Goal: Use online tool/utility: Utilize a website feature to perform a specific function

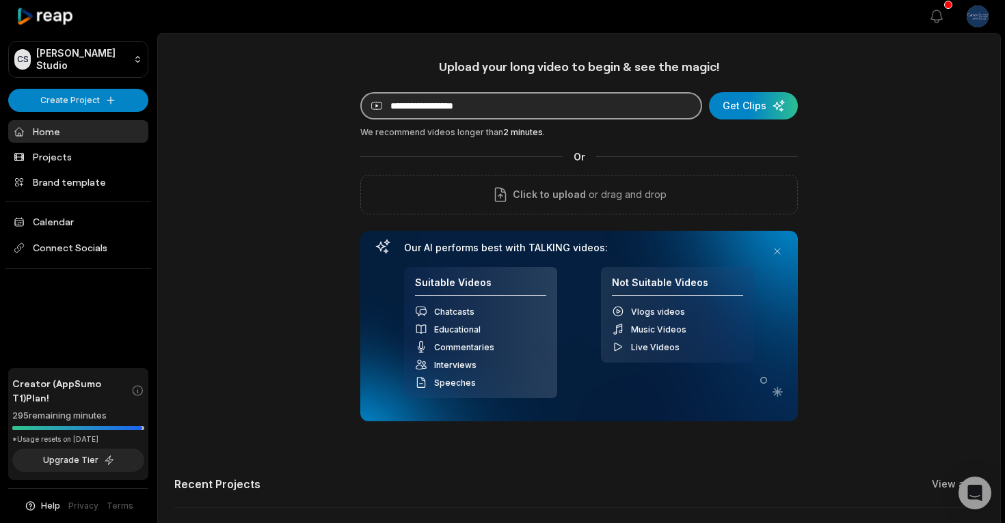
click at [458, 109] on input at bounding box center [531, 105] width 342 height 27
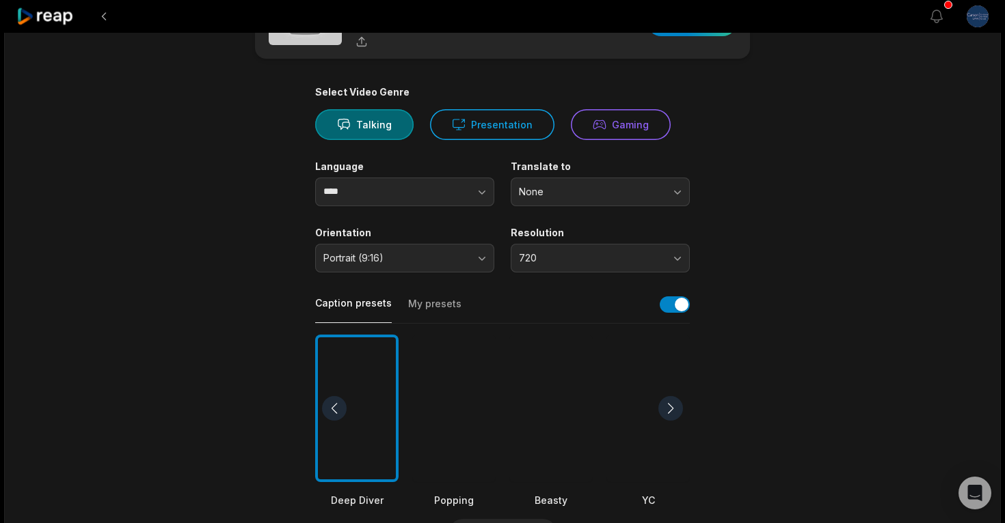
scroll to position [68, 0]
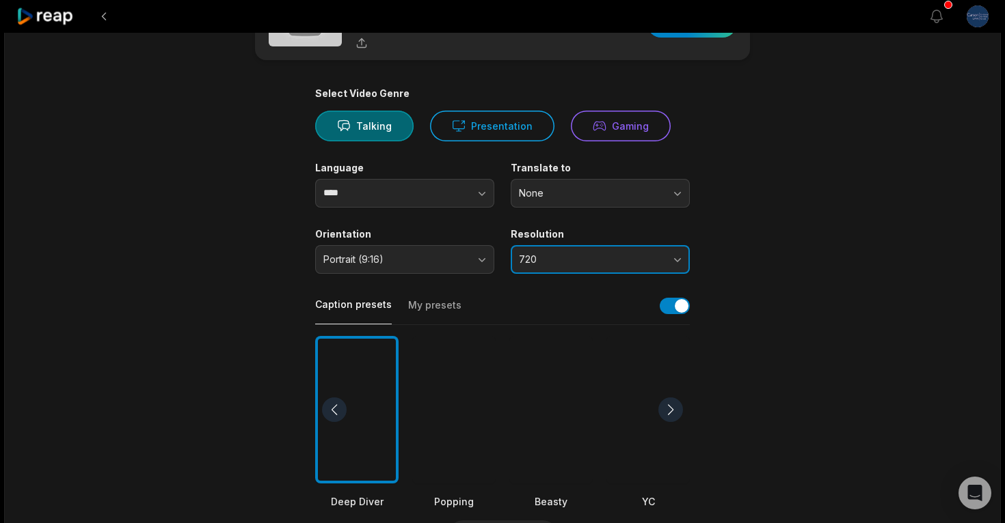
click at [575, 245] on button "720" at bounding box center [599, 259] width 179 height 29
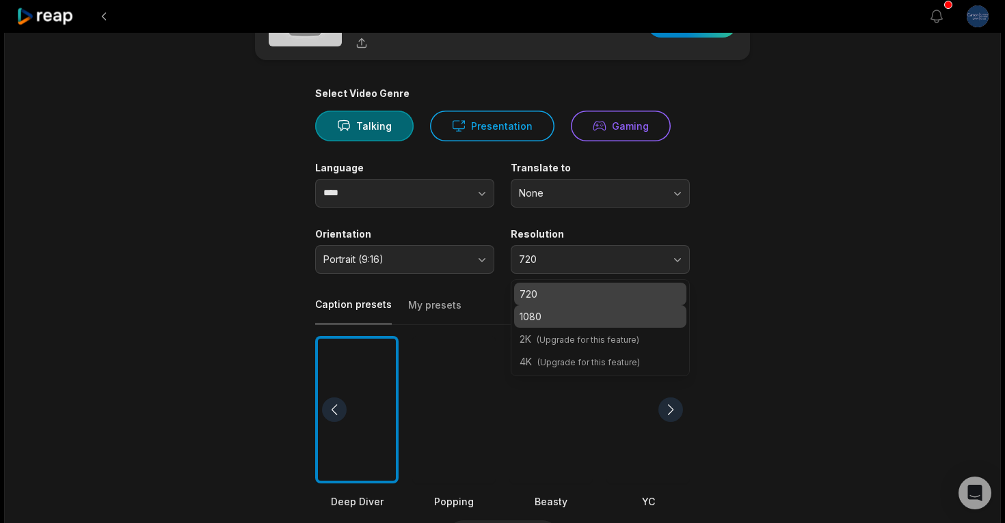
click at [569, 316] on p "1080" at bounding box center [599, 317] width 161 height 14
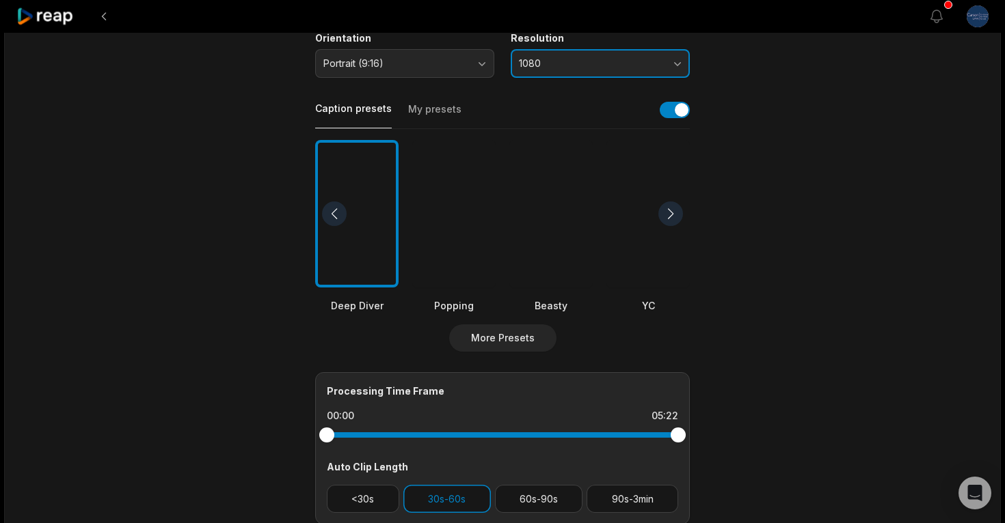
scroll to position [310, 0]
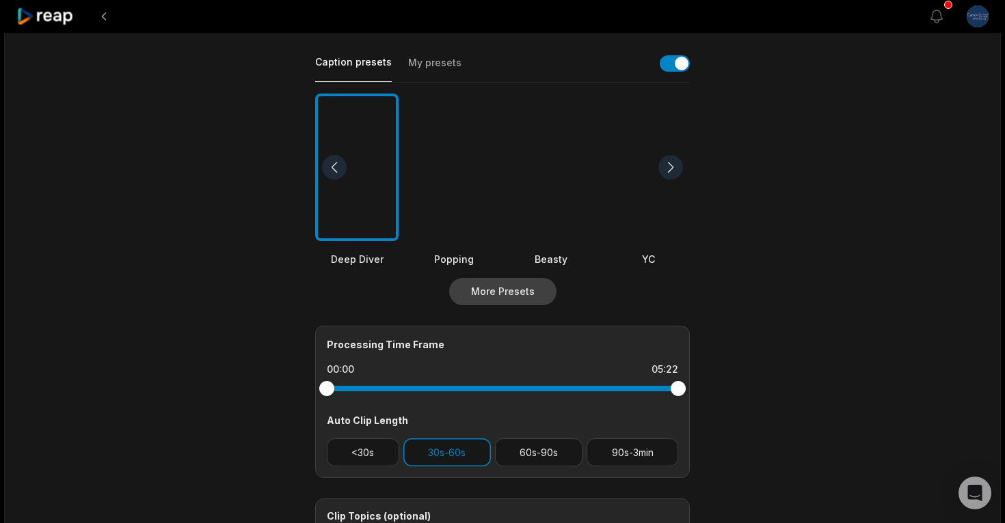
click at [492, 295] on button "More Presets" at bounding box center [502, 291] width 107 height 27
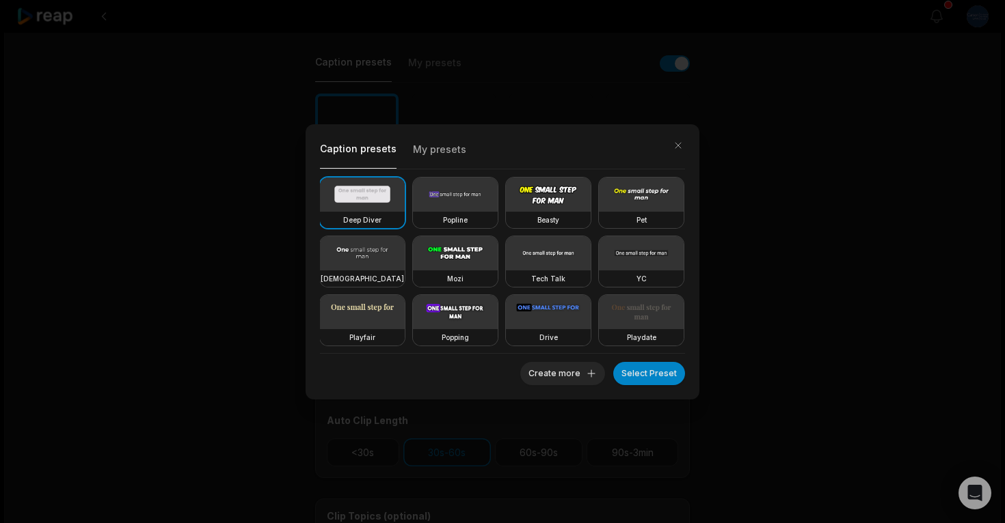
click at [435, 147] on button "My presets" at bounding box center [439, 153] width 53 height 29
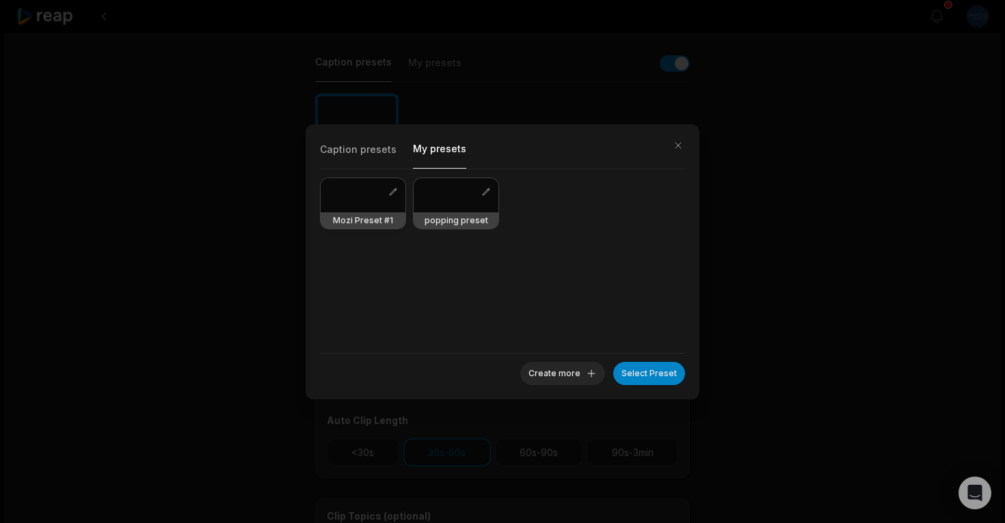
click at [394, 203] on div at bounding box center [362, 195] width 85 height 34
click at [659, 373] on button "Select Preset" at bounding box center [649, 373] width 72 height 23
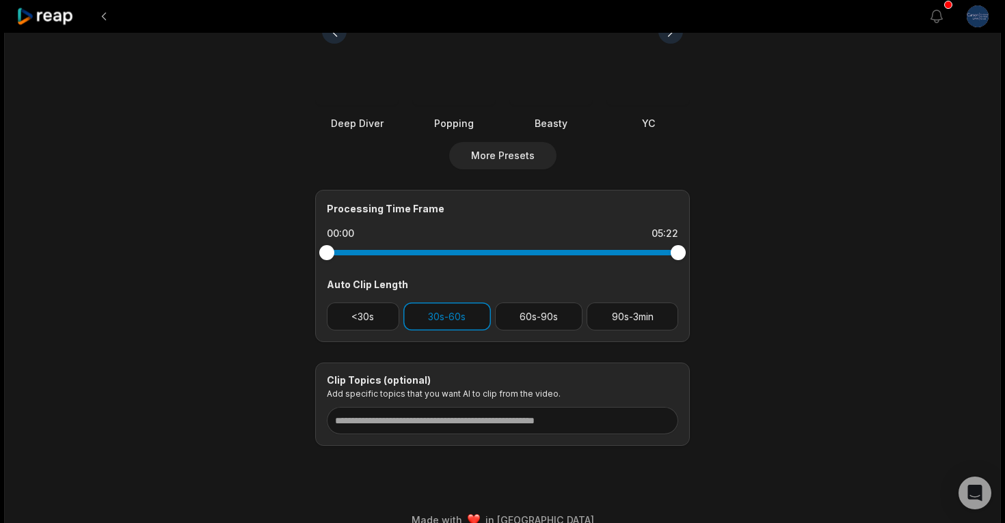
scroll to position [461, 0]
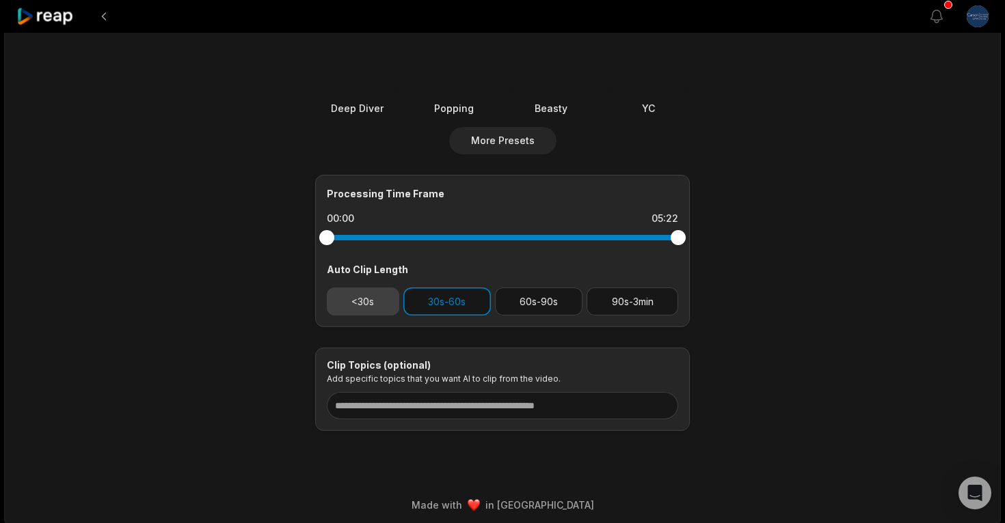
click at [371, 288] on button "<30s" at bounding box center [363, 302] width 72 height 28
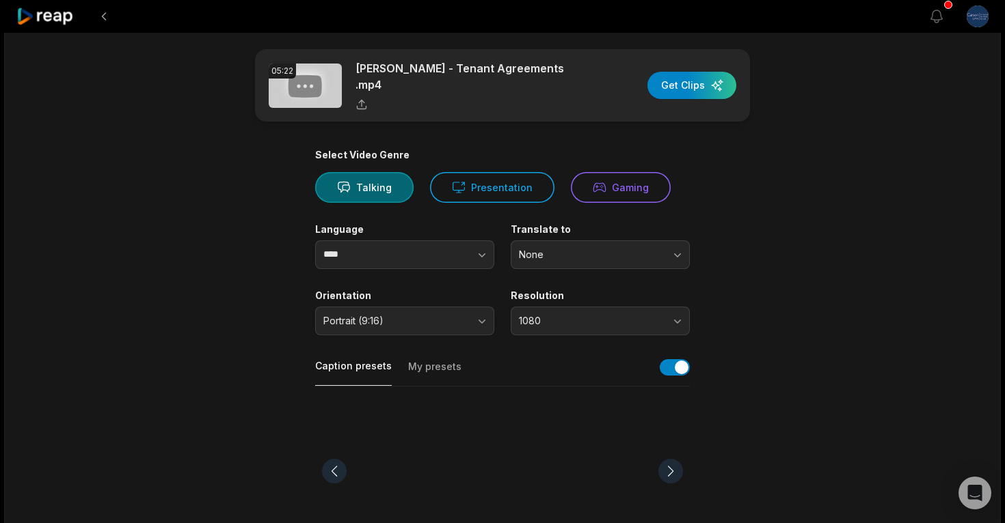
scroll to position [0, 0]
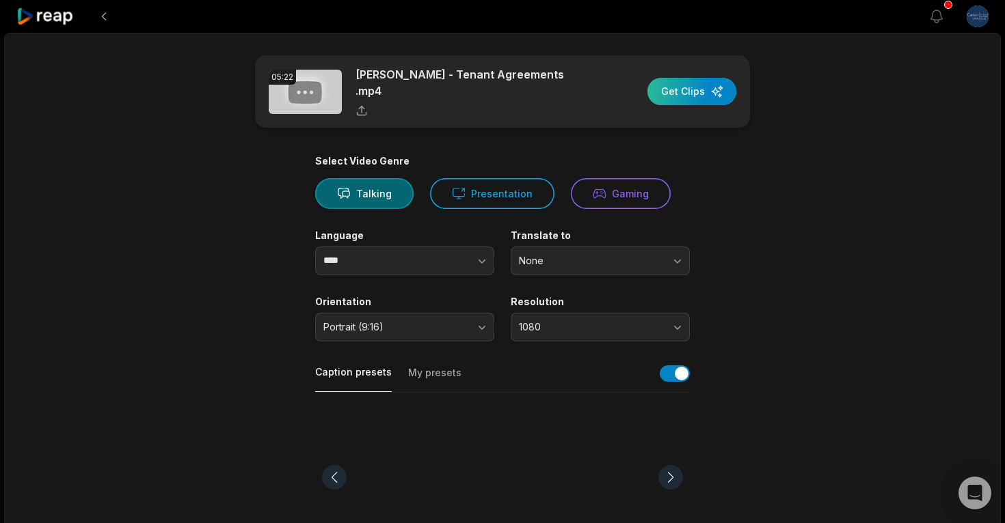
click at [663, 96] on div "button" at bounding box center [691, 91] width 89 height 27
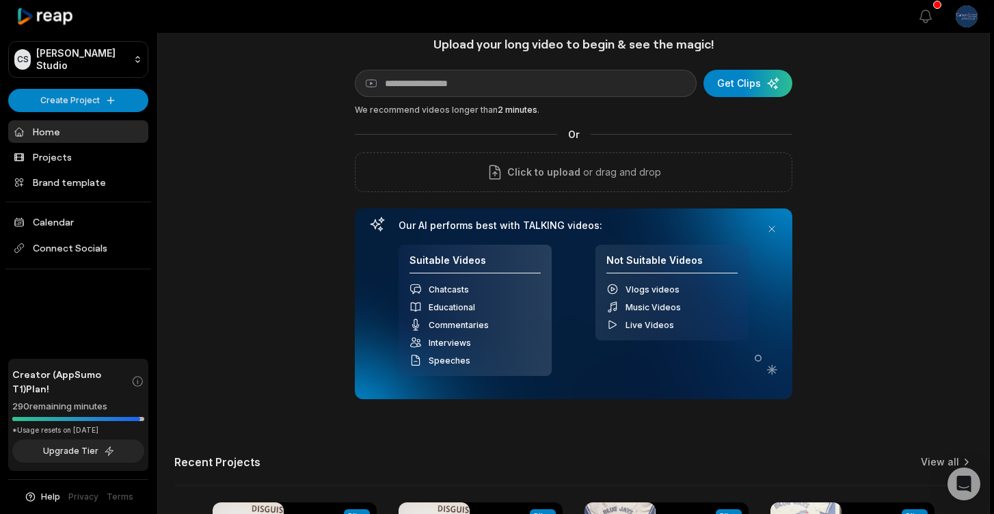
scroll to position [261, 0]
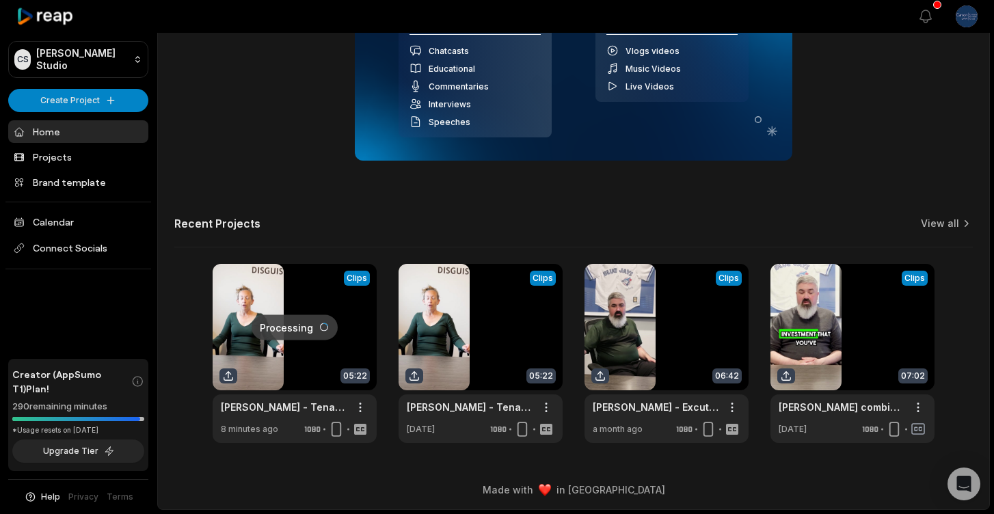
click at [332, 336] on link at bounding box center [295, 353] width 164 height 179
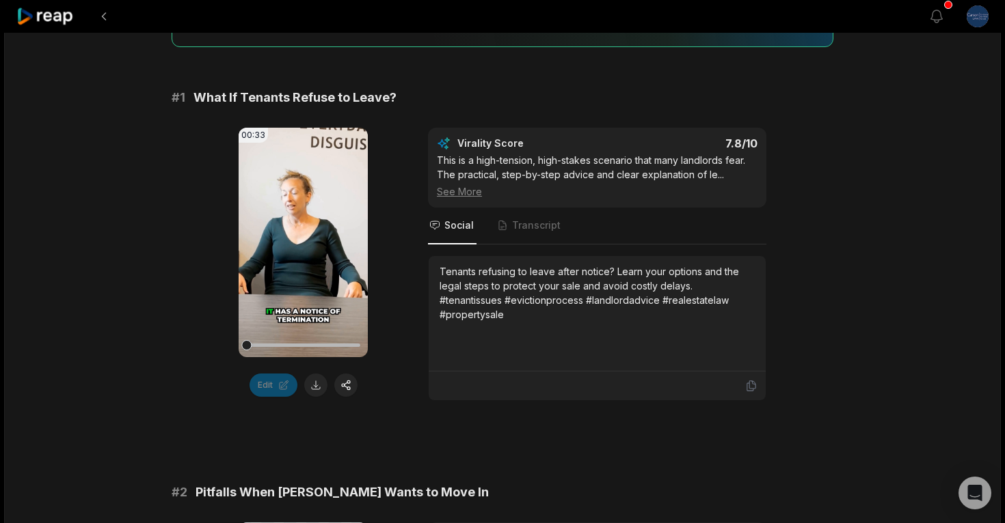
scroll to position [16, 0]
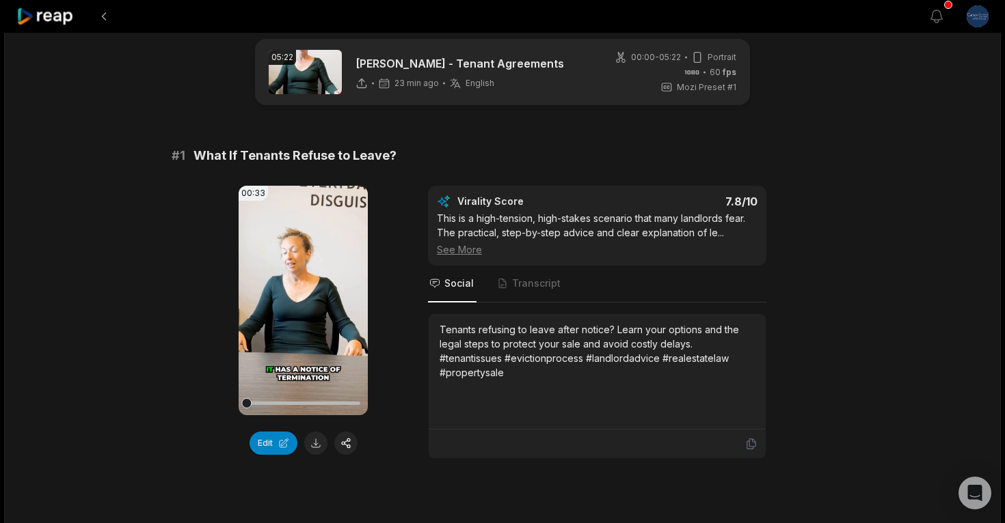
scroll to position [251, 0]
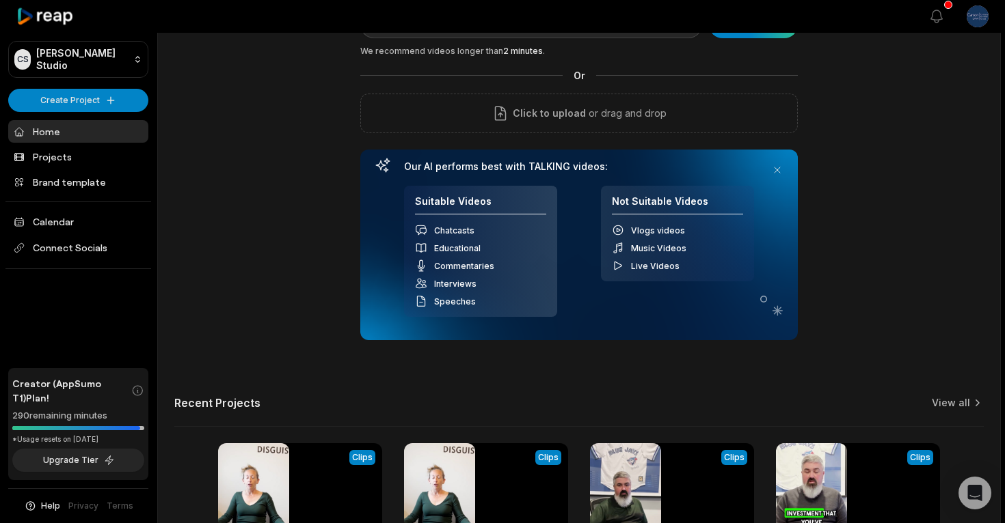
scroll to position [251, 0]
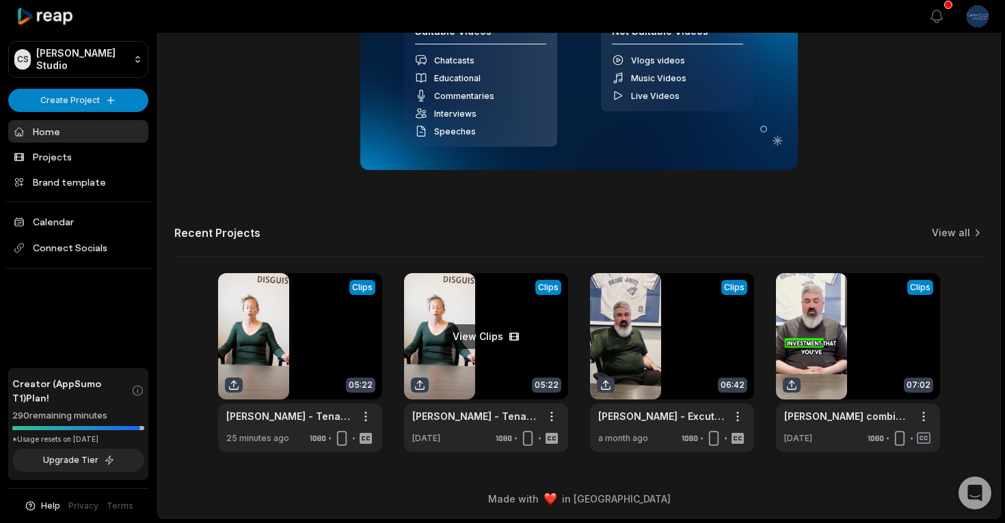
click at [519, 366] on link at bounding box center [486, 362] width 164 height 179
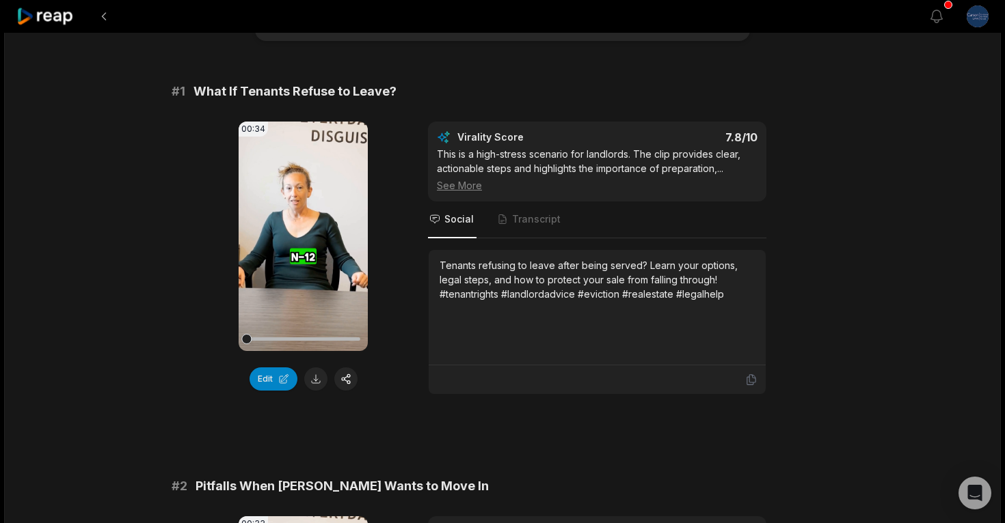
scroll to position [165, 0]
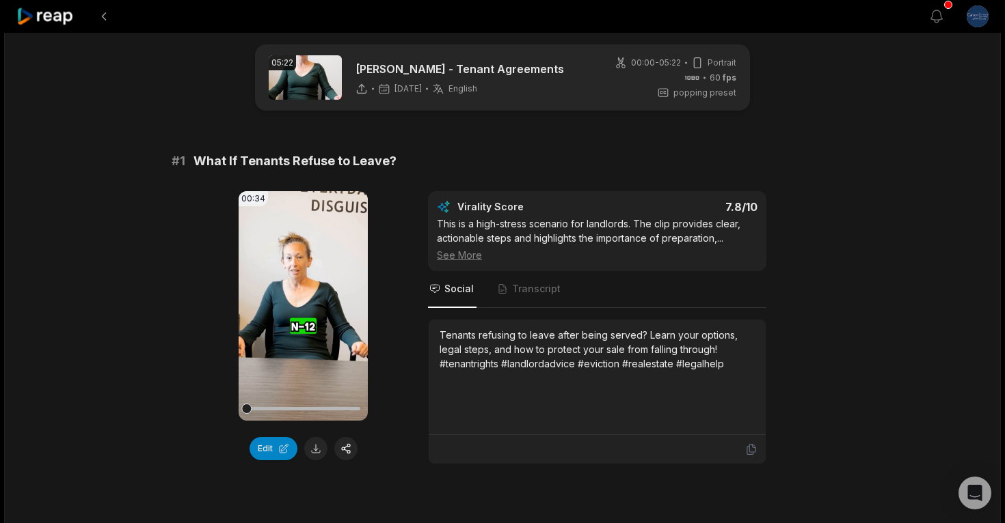
scroll to position [251, 0]
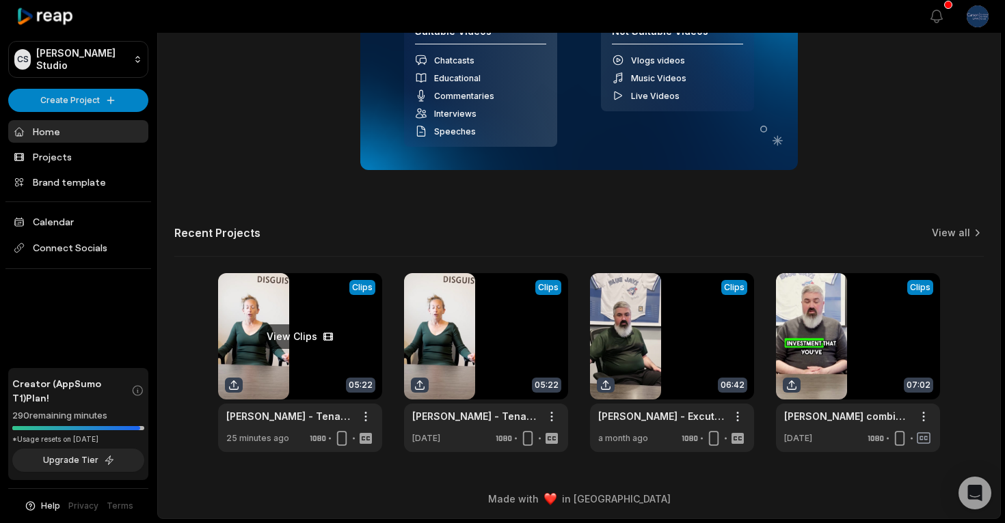
click at [276, 364] on link at bounding box center [300, 362] width 164 height 179
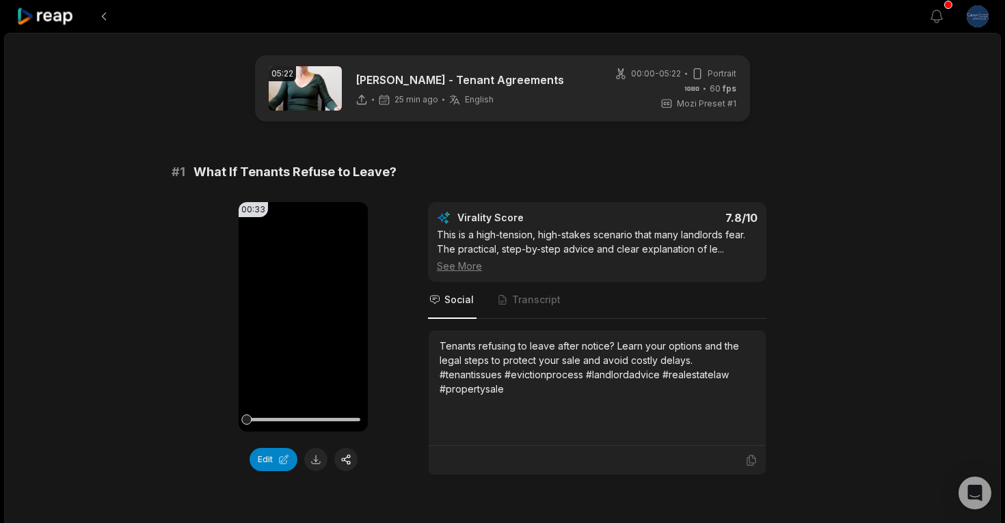
scroll to position [18, 0]
